Goal: Transaction & Acquisition: Purchase product/service

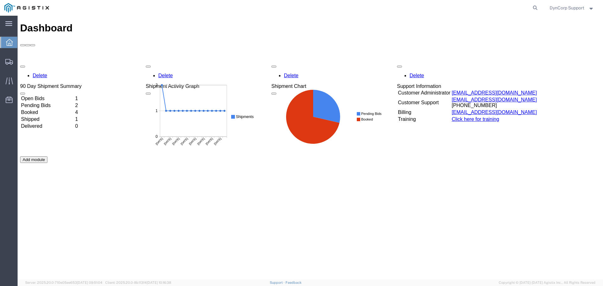
click at [41, 95] on td "Open Bids" at bounding box center [47, 98] width 53 height 6
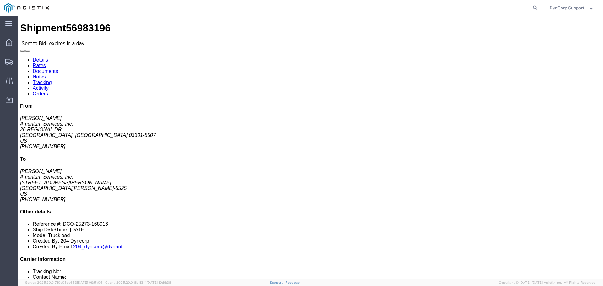
click button "button"
click icon "button"
click link "Notes"
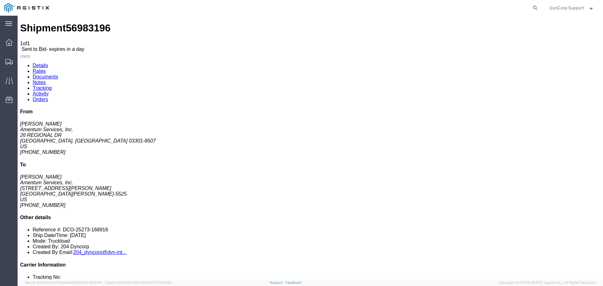
click at [46, 80] on link "Notes" at bounding box center [39, 82] width 13 height 5
click at [58, 74] on link "Documents" at bounding box center [45, 76] width 25 height 5
click at [46, 68] on link "Rates" at bounding box center [39, 70] width 13 height 5
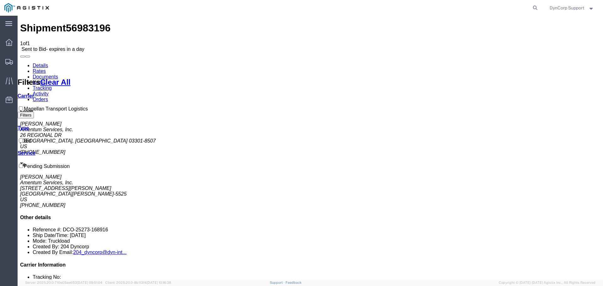
click at [42, 63] on link "Details" at bounding box center [40, 65] width 15 height 5
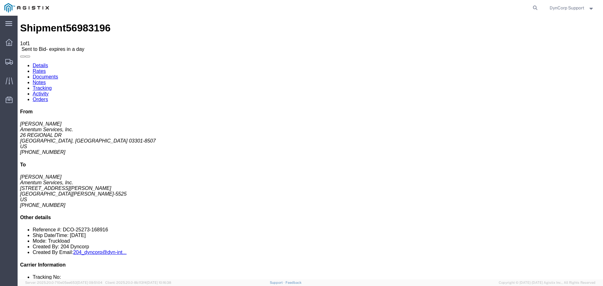
click button "button"
click address "Amentum Services, Inc. ([PERSON_NAME]) TACLS_603-[GEOGRAPHIC_DATA], [GEOGRAPHIC…"
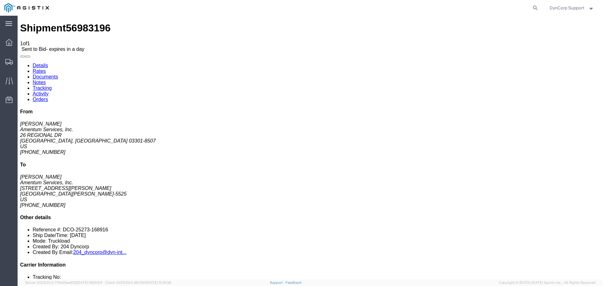
click address "Amentum Services, Inc. ([PERSON_NAME]) TACLS_603-[GEOGRAPHIC_DATA], [GEOGRAPHIC…"
copy address "[GEOGRAPHIC_DATA], [GEOGRAPHIC_DATA] 03301-8507"
click h4 "Routing & Vehicle Information"
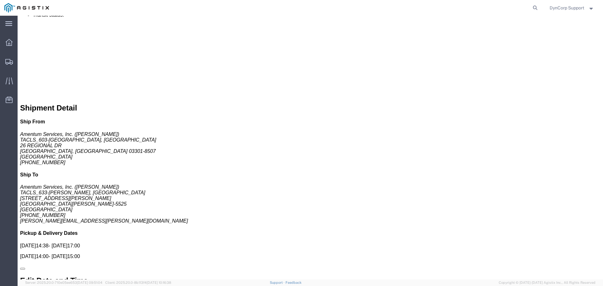
scroll to position [170, 0]
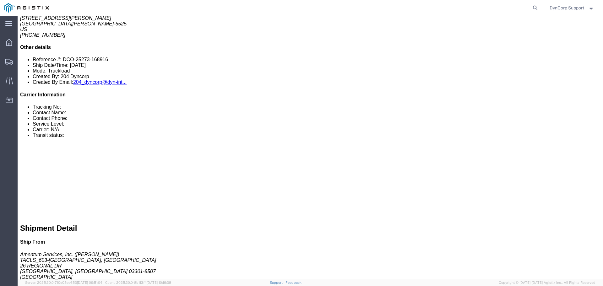
click link
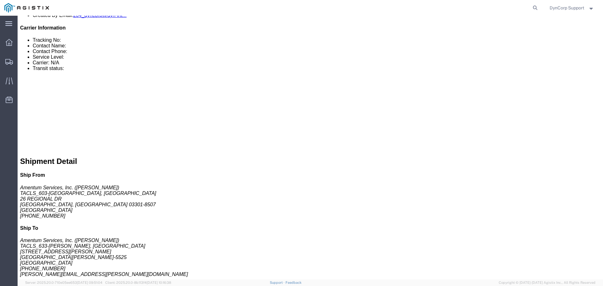
scroll to position [280, 0]
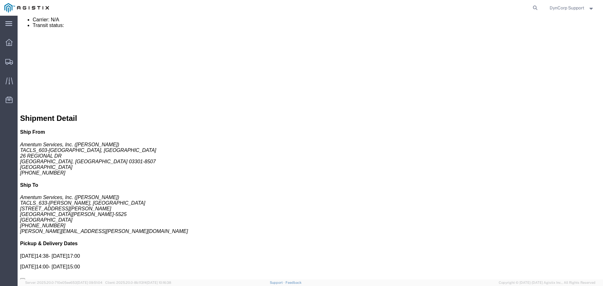
click span
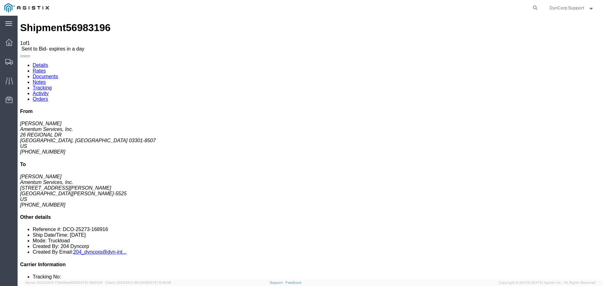
scroll to position [0, 0]
click button "button"
click span "56983196"
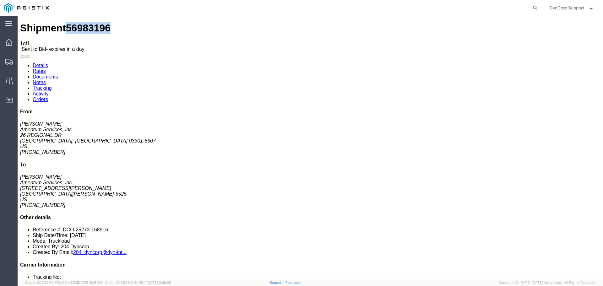
copy span "56983196"
click div "Leg 1 - Truckload Vehicle 1: Flat Bed Number of trucks: 1"
click link "Enter / Modify Bid"
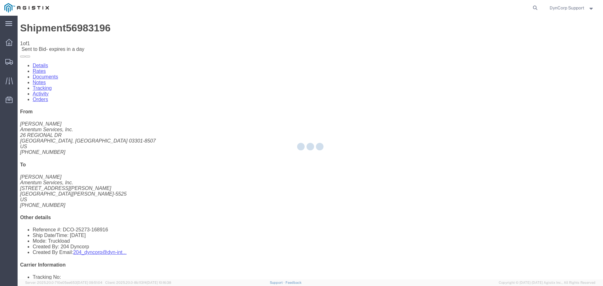
select select "3603"
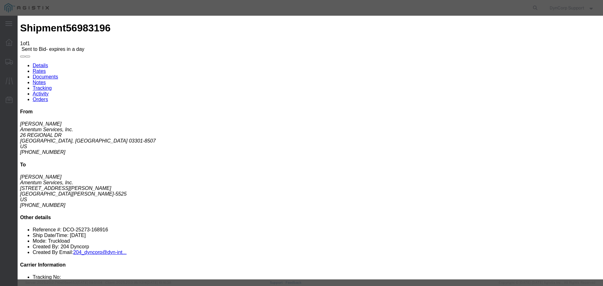
drag, startPoint x: 191, startPoint y: 71, endPoint x: 291, endPoint y: 68, distance: 100.8
click input "text"
paste input "56983196"
type input "56983196"
click select "Select LTL 5+ Day LTL Economy 3 - 5 Day Less than Truckload TL Standard 3 - 5 D…"
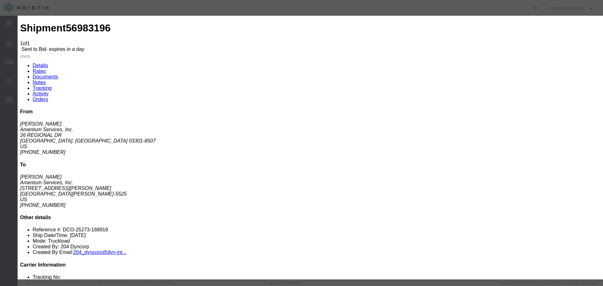
select select "29547"
click select "Select LTL 5+ Day LTL Economy 3 - 5 Day Less than Truckload TL Standard 3 - 5 D…"
click input "text"
paste input "56983196"
type input "56983196"
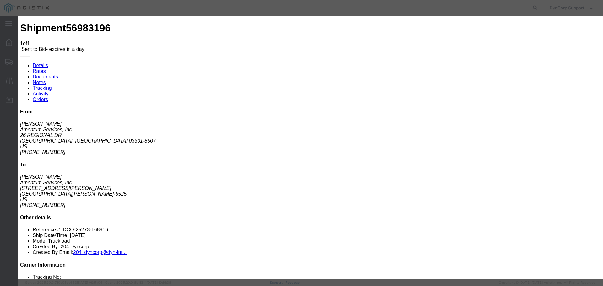
click select "Select Air Less than Truckload Multi-Leg Ocean Freight Rail Small Parcel Truckl…"
select select "TL"
click select "Select Air Less than Truckload Multi-Leg Ocean Freight Rail Small Parcel Truckl…"
click input "number"
type input "1200"
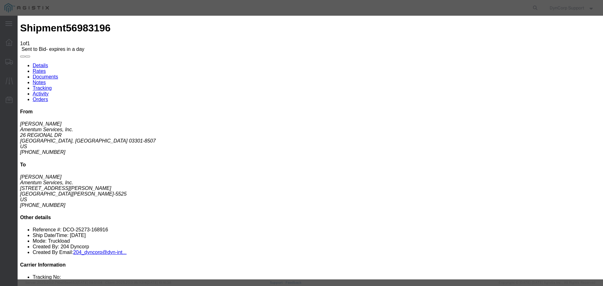
click h3 "Legs"
click button "Submit"
